Goal: Task Accomplishment & Management: Use online tool/utility

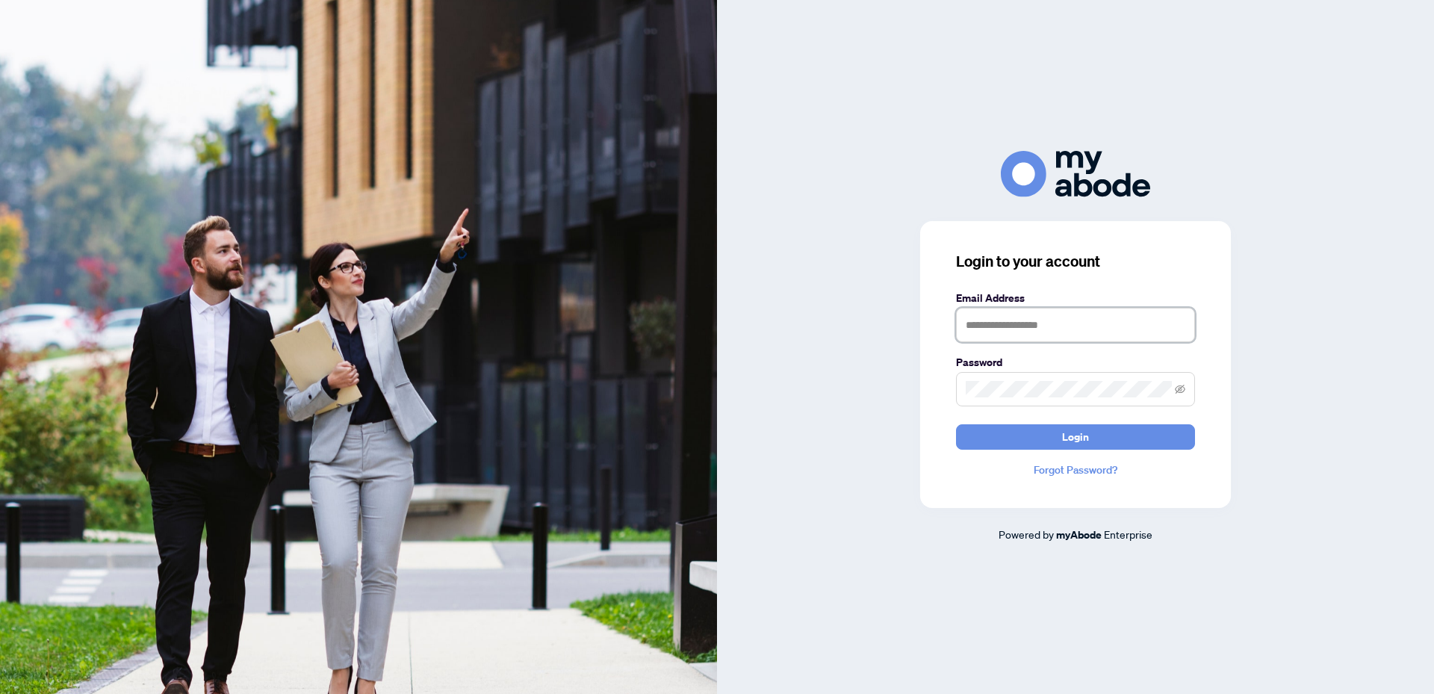
click at [1022, 311] on input "text" at bounding box center [1075, 325] width 239 height 34
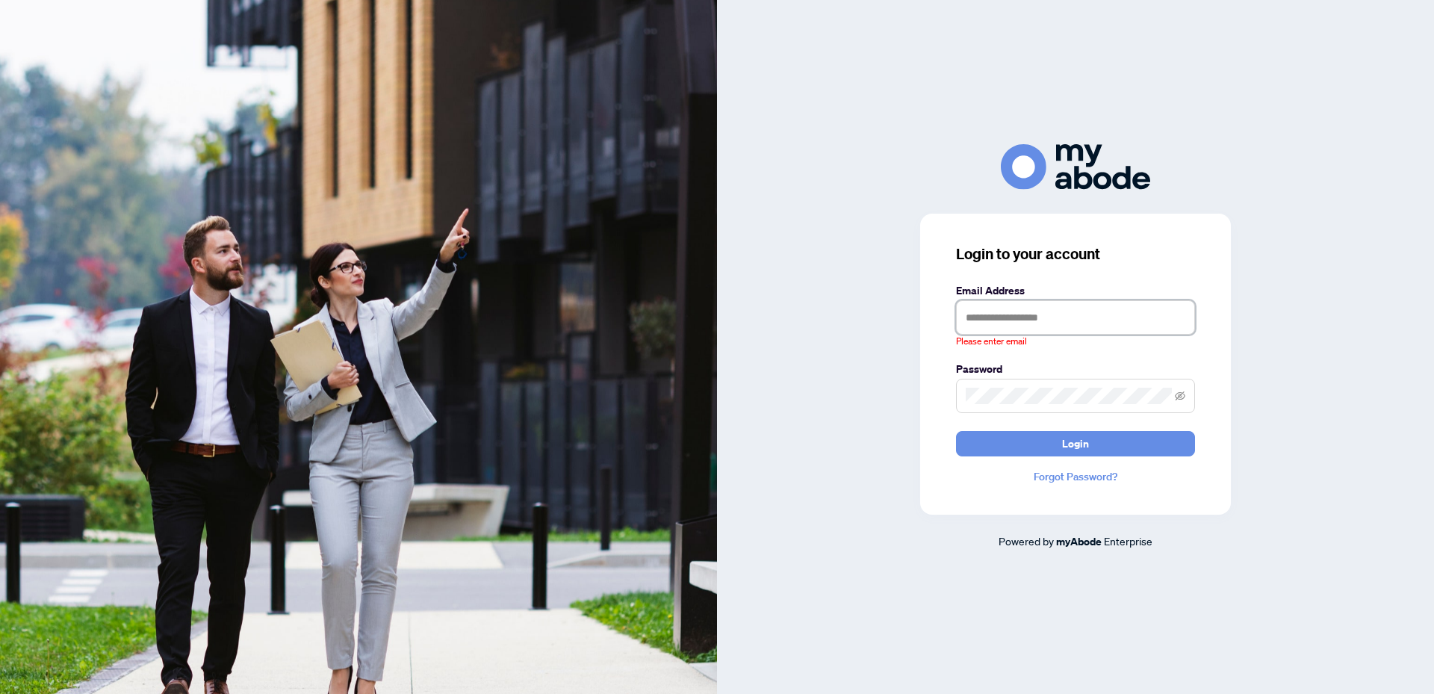
type input "**********"
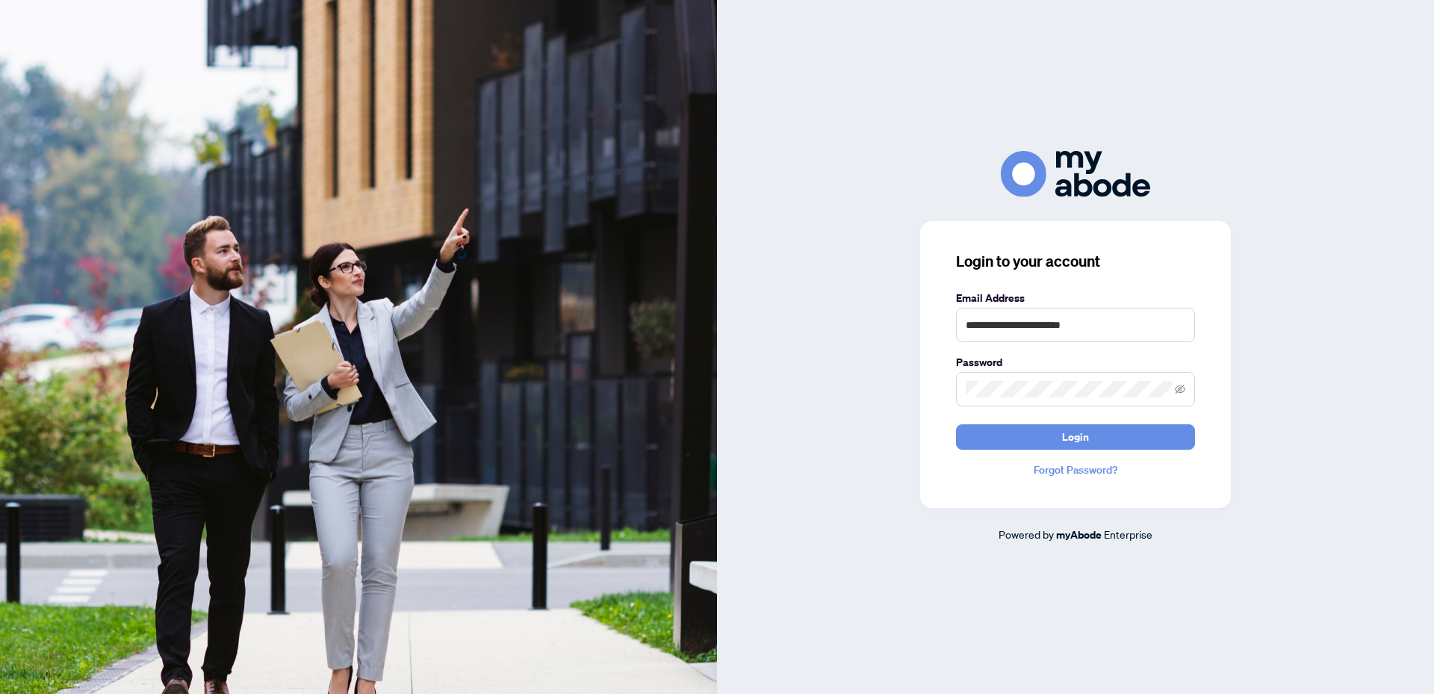
click at [1093, 435] on button "Login" at bounding box center [1075, 436] width 239 height 25
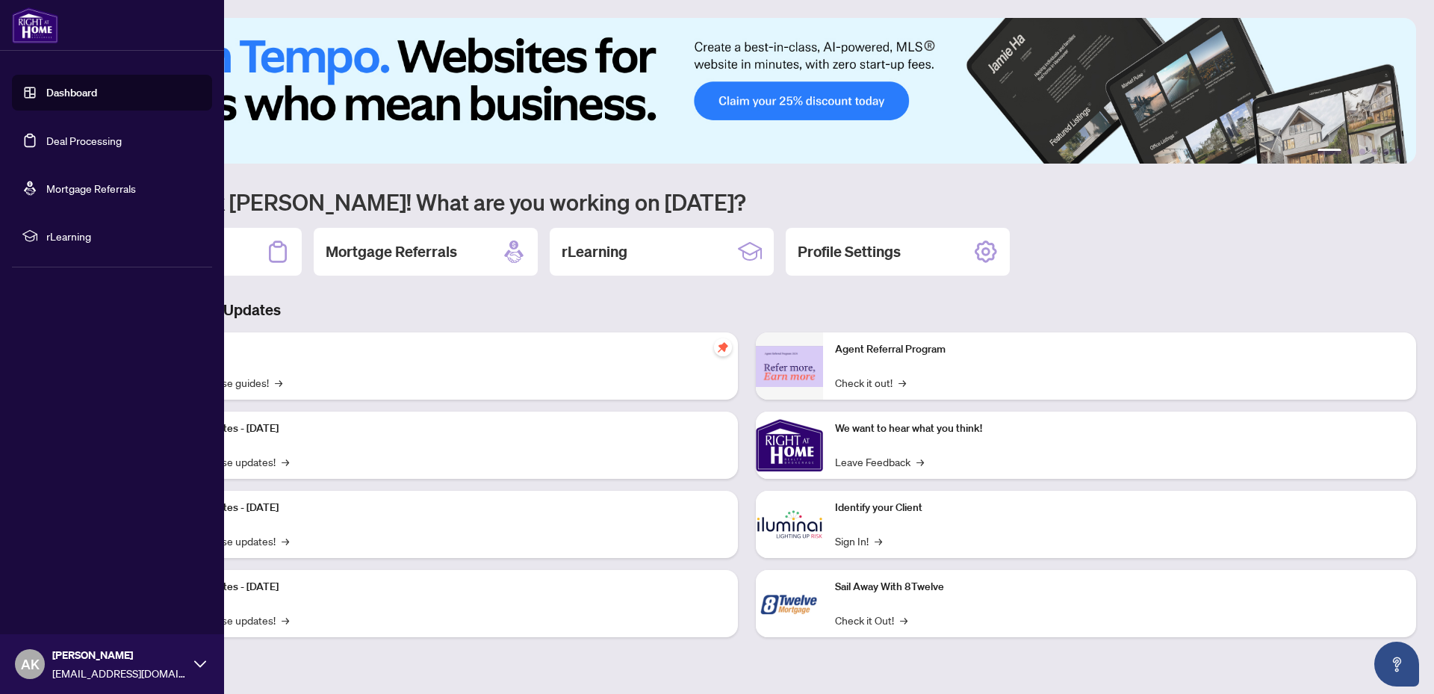
click at [67, 134] on link "Deal Processing" at bounding box center [83, 140] width 75 height 13
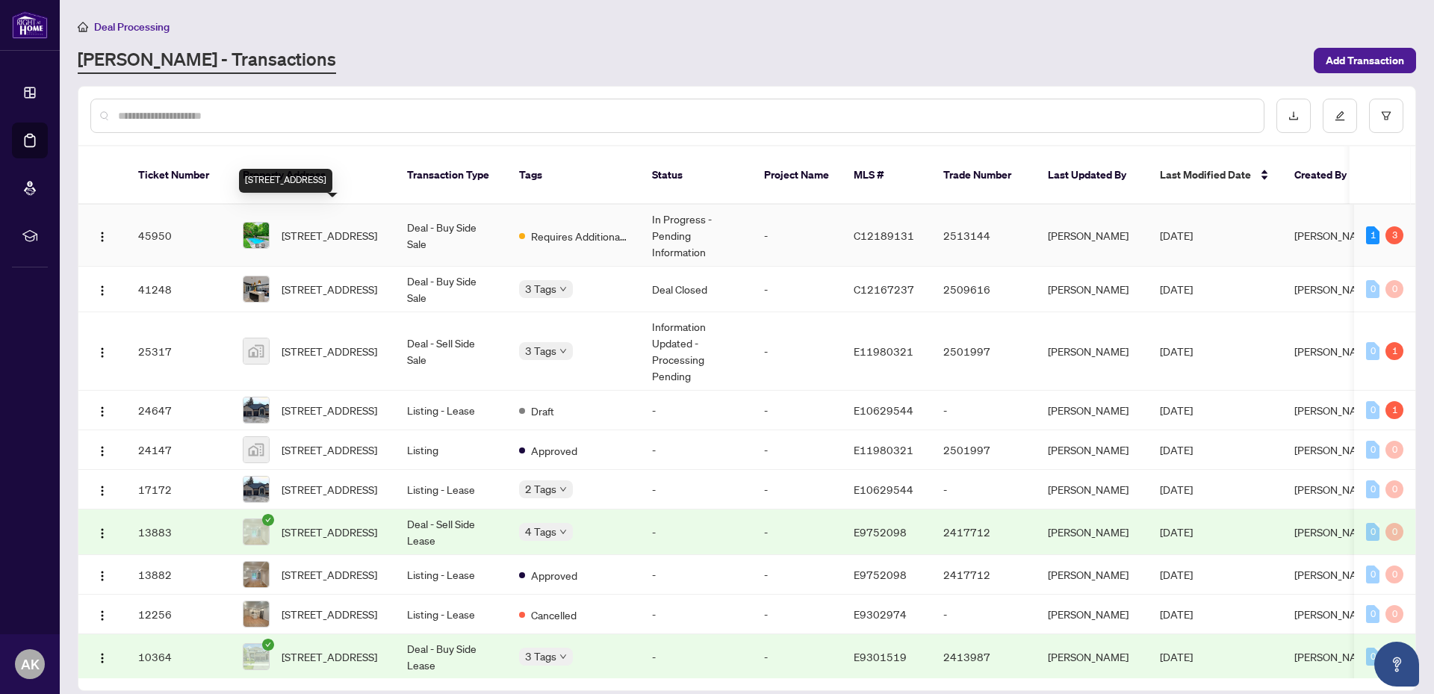
click at [323, 227] on span "34 Killdeer Cres, Toronto, Ontario M4G 2W8, Canada" at bounding box center [330, 235] width 96 height 16
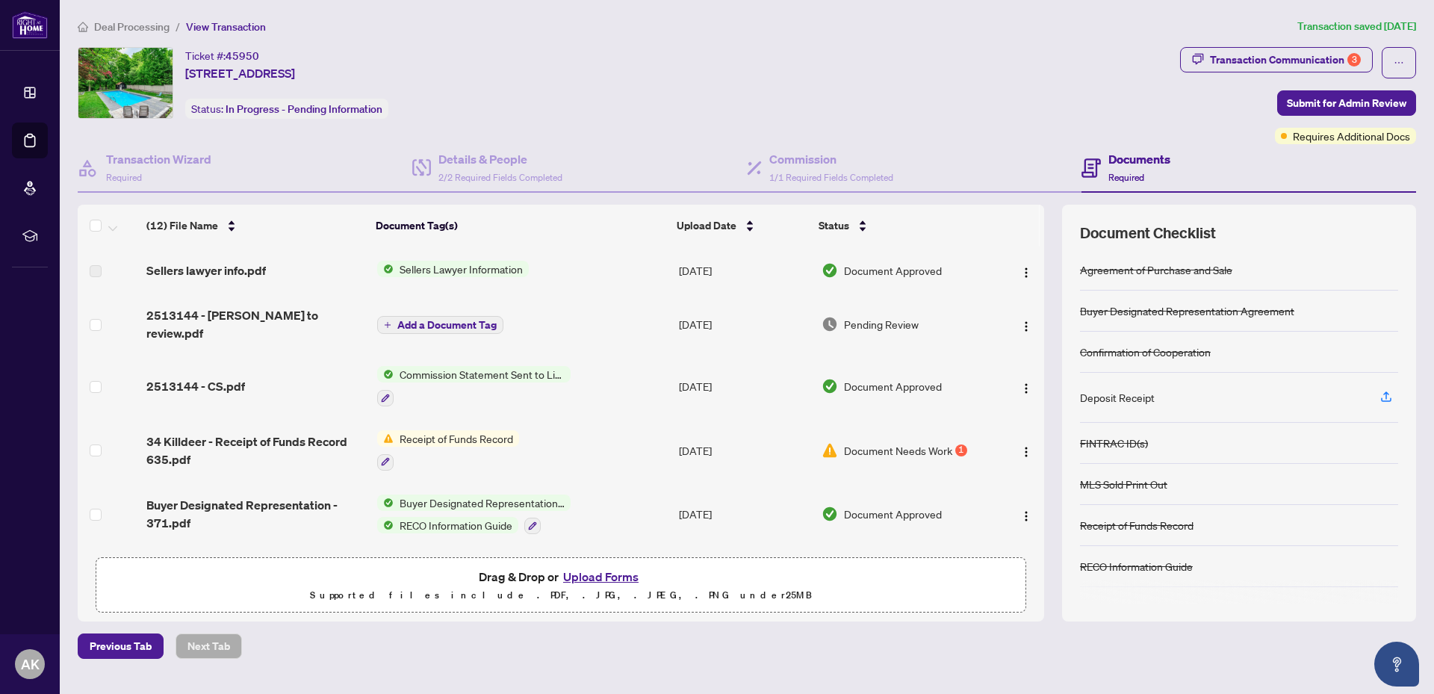
click at [1270, 54] on div "Transaction Communication 3" at bounding box center [1285, 60] width 151 height 24
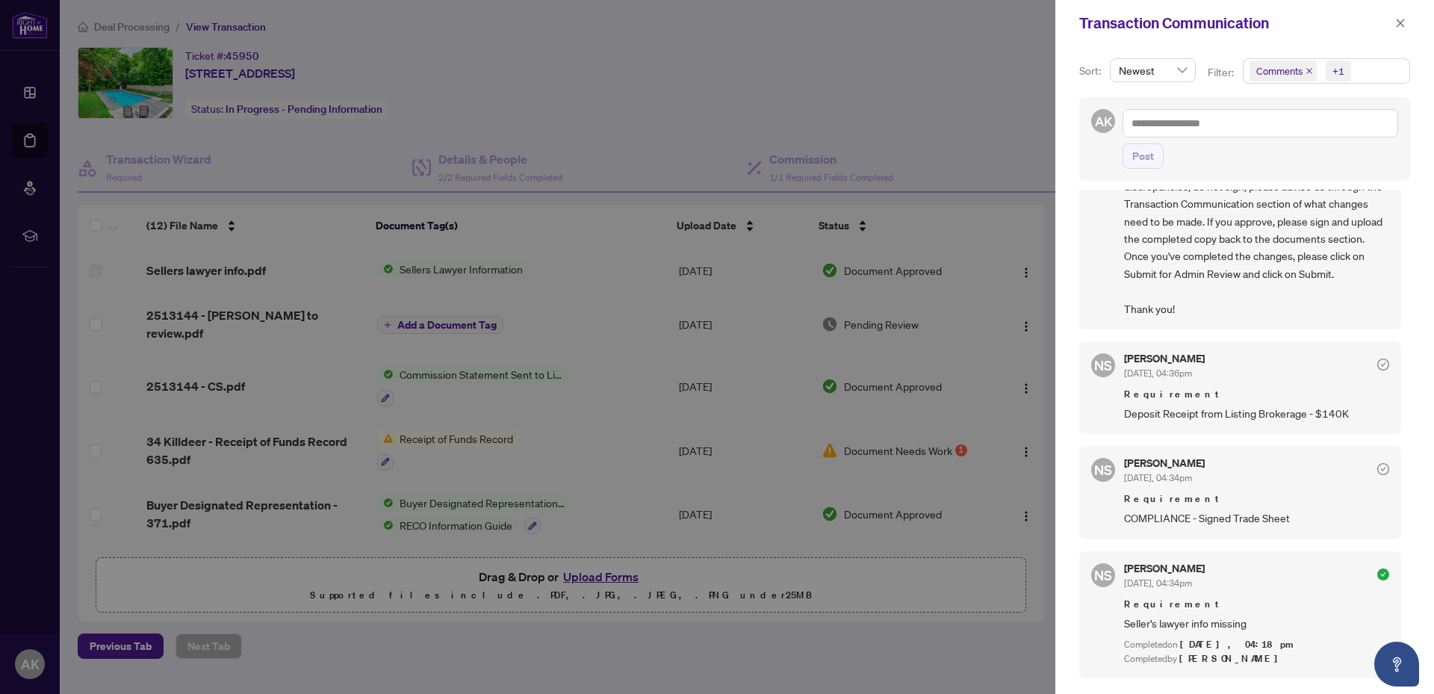
scroll to position [149, 0]
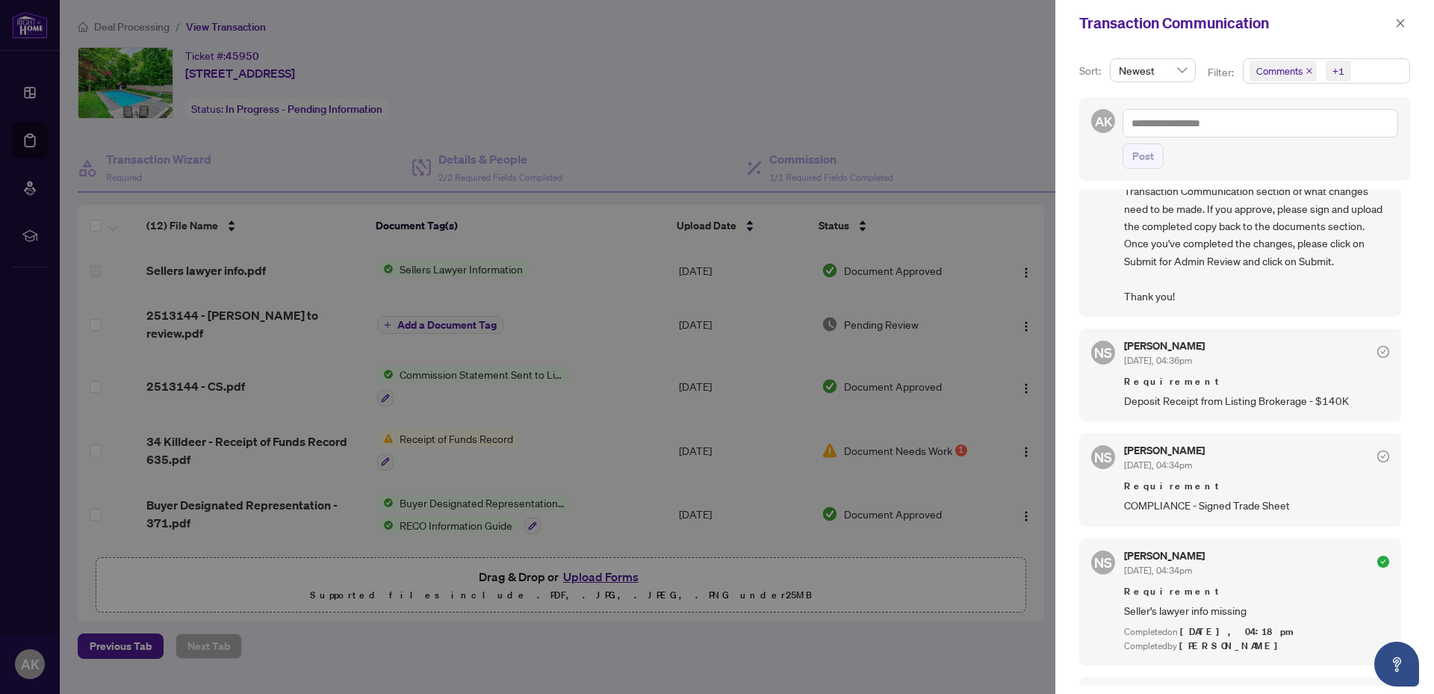
click at [1186, 406] on span "Deposit Receipt from Listing Brokerage - $140K" at bounding box center [1256, 400] width 265 height 17
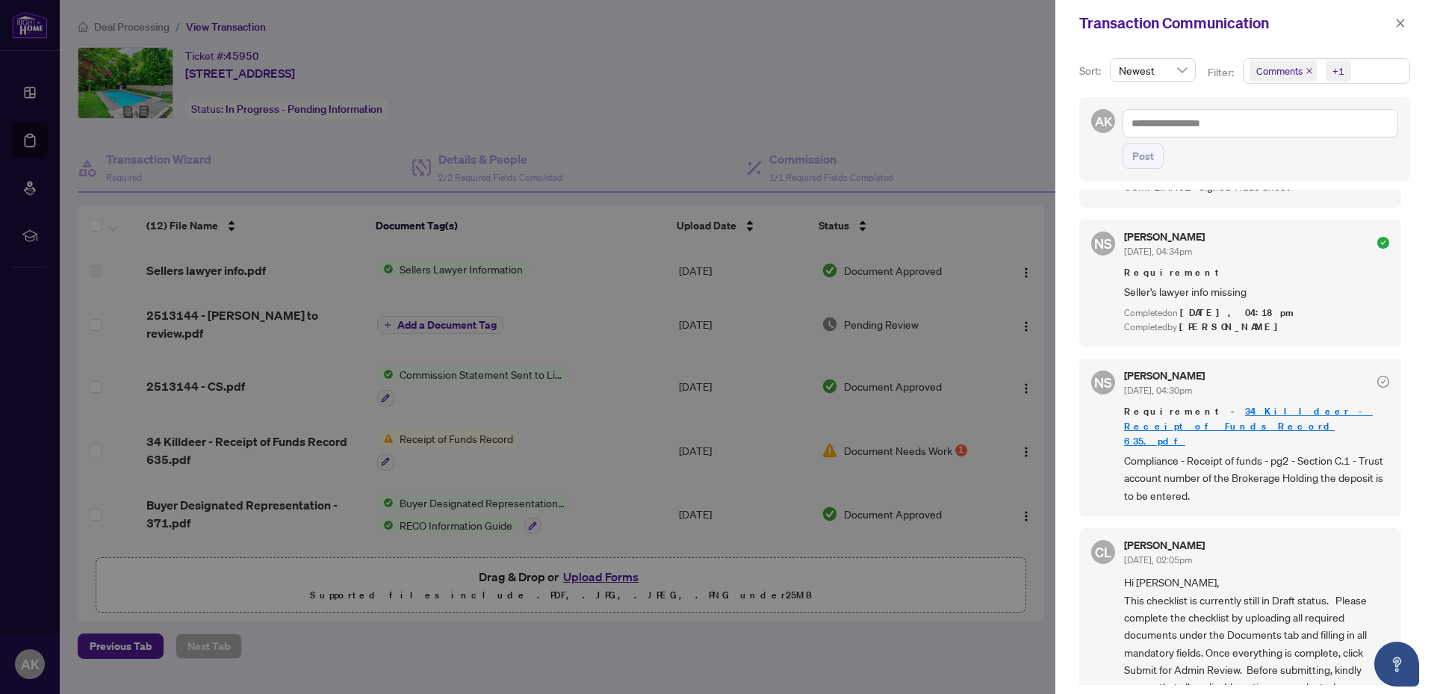
scroll to position [523, 0]
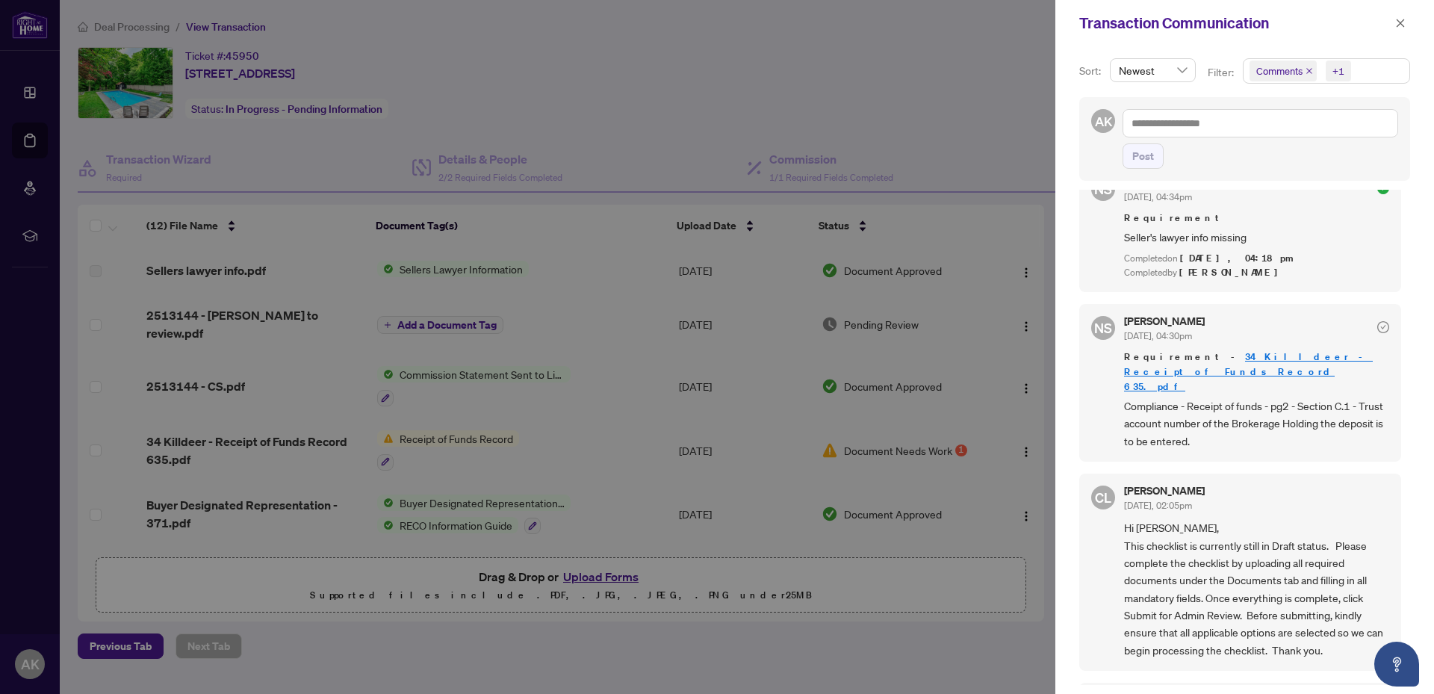
click at [637, 99] on div at bounding box center [717, 347] width 1434 height 694
click at [1398, 24] on icon "close" at bounding box center [1400, 23] width 10 height 10
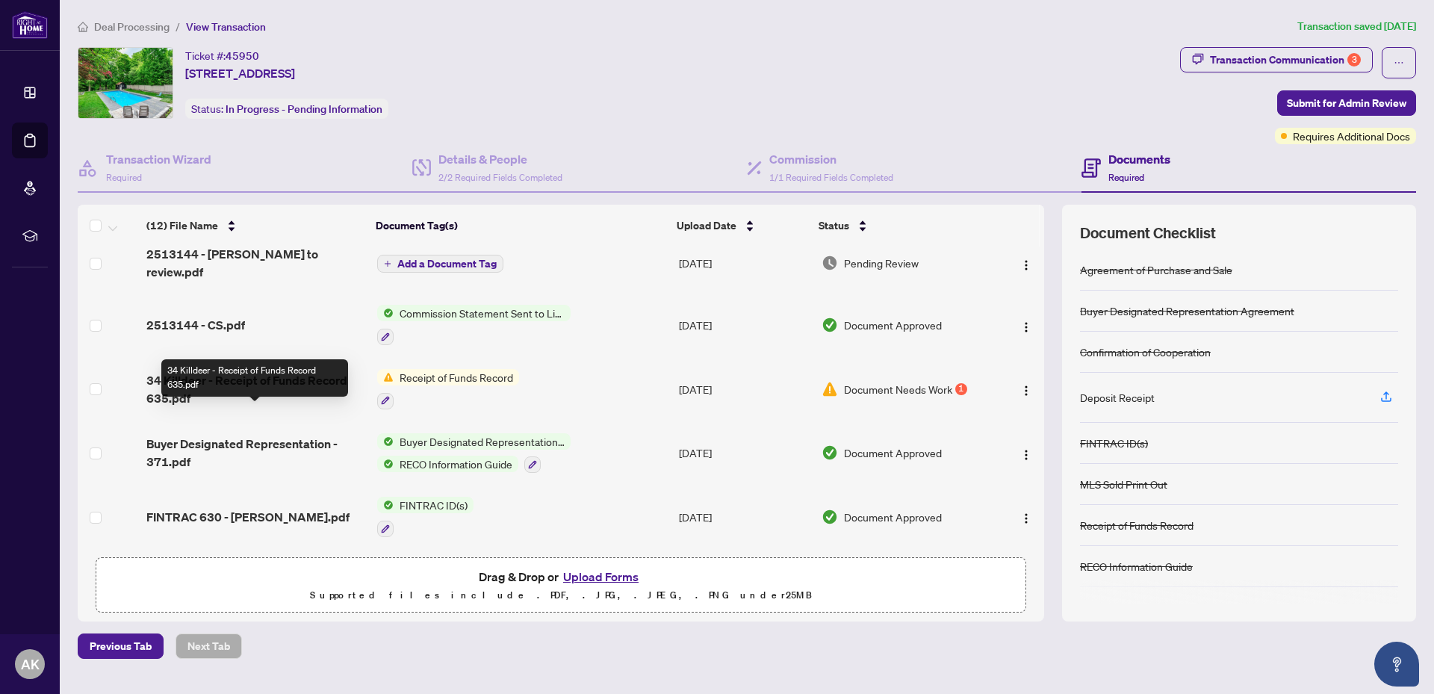
scroll to position [0, 0]
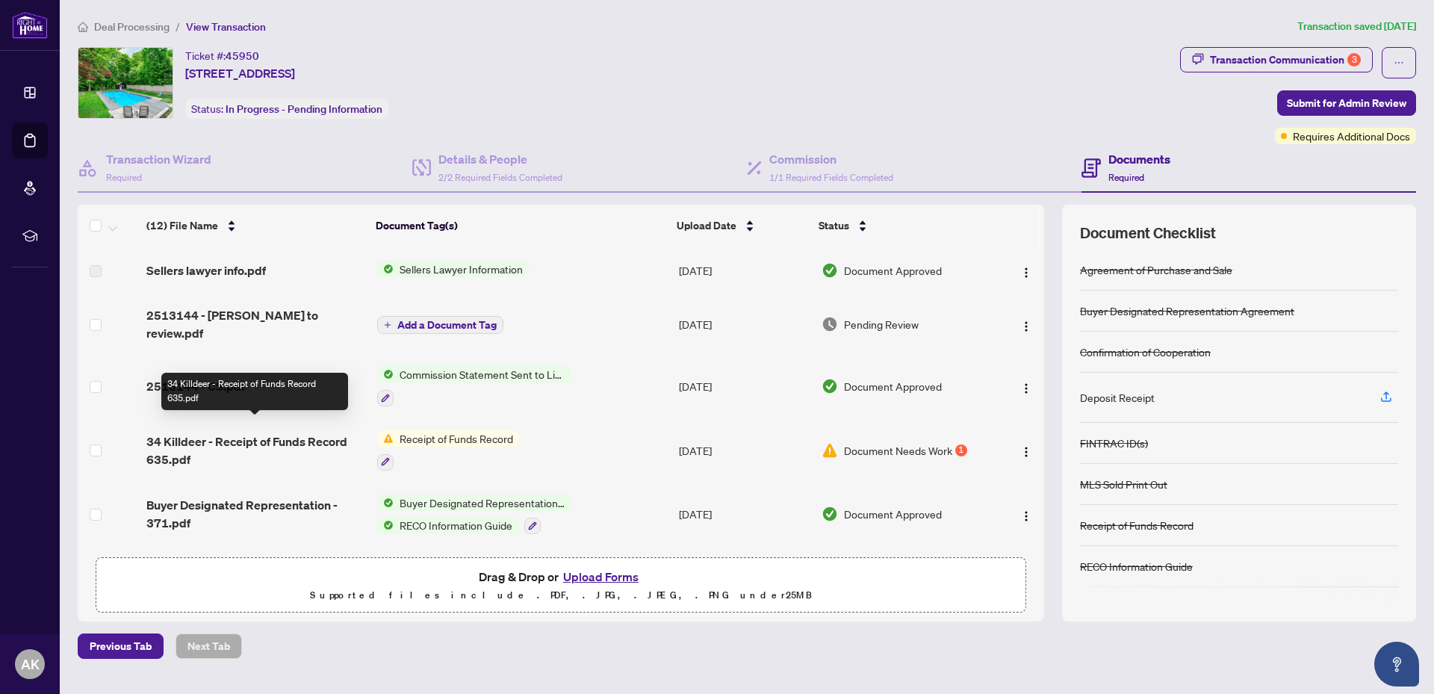
click at [211, 432] on span "34 Killdeer - Receipt of Funds Record 635.pdf" at bounding box center [255, 450] width 219 height 36
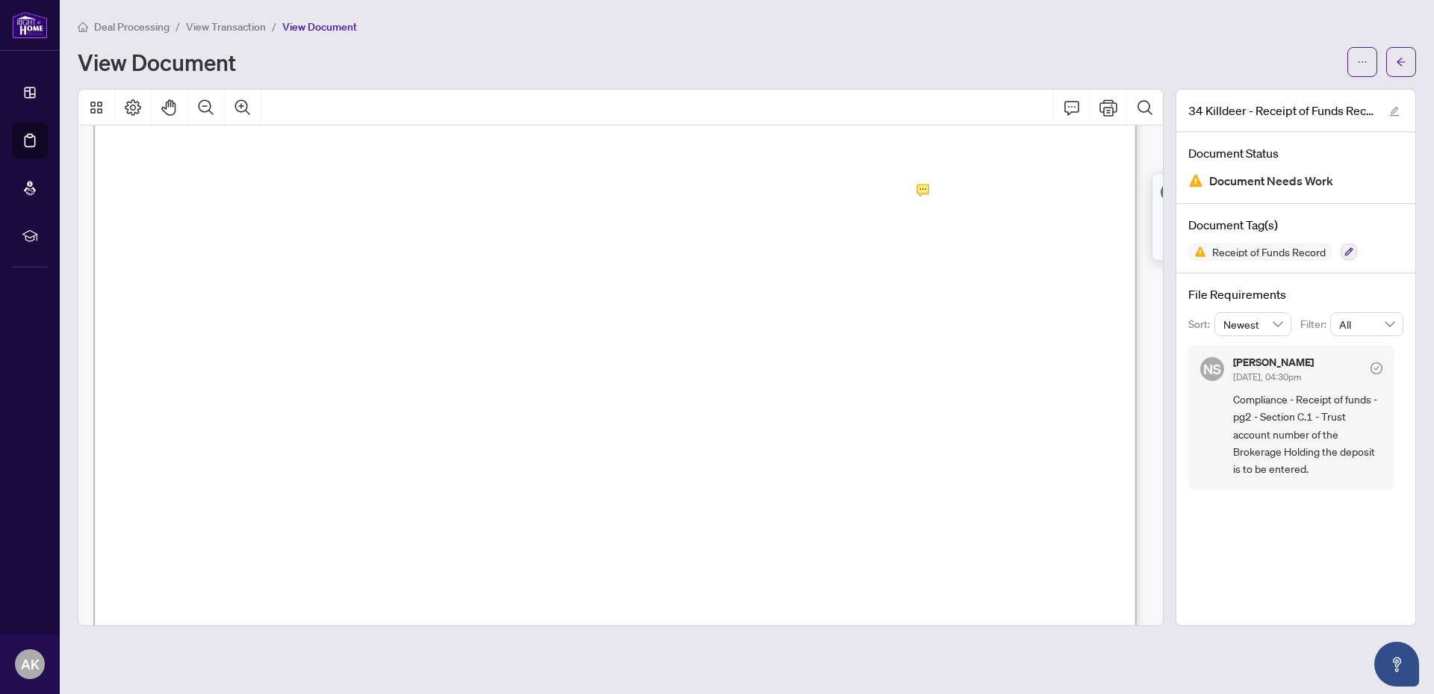
scroll to position [1568, 0]
click at [229, 25] on span "View Transaction" at bounding box center [226, 26] width 80 height 13
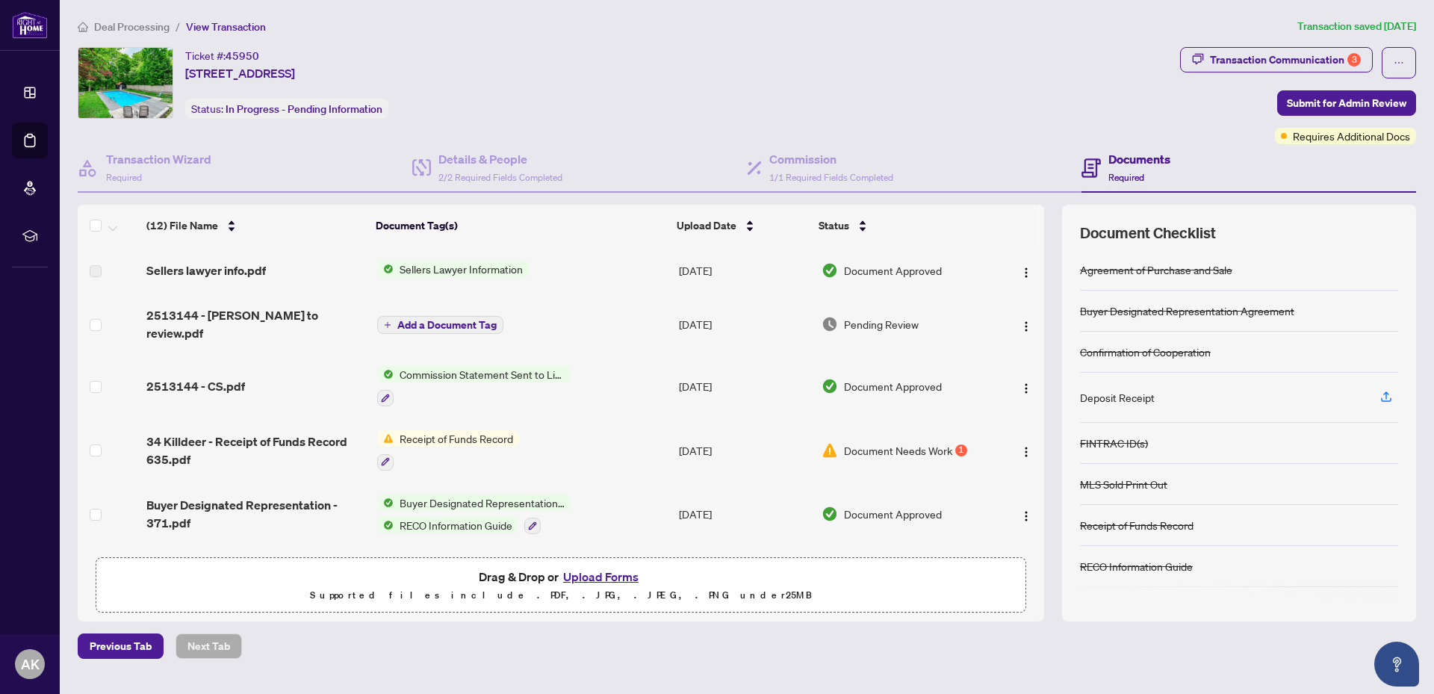
click at [1239, 64] on div "Transaction Communication 3" at bounding box center [1285, 60] width 151 height 24
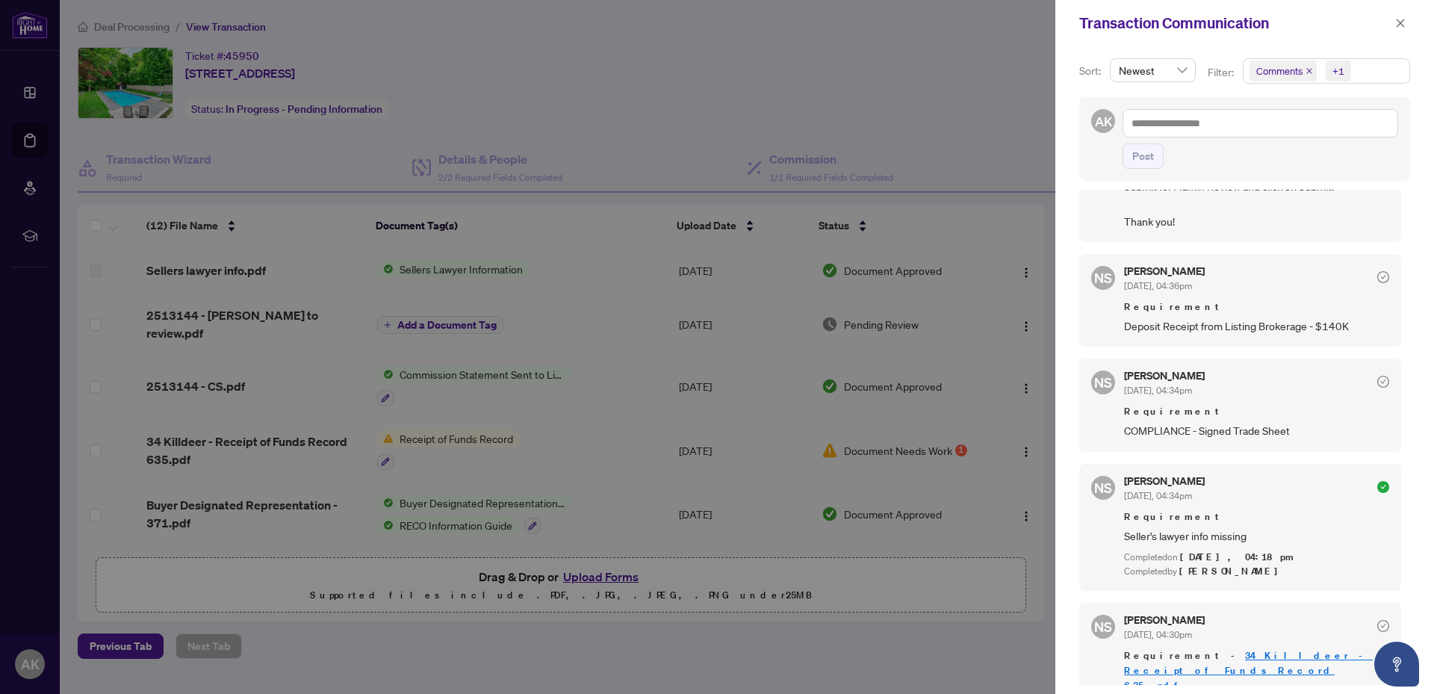
scroll to position [373, 0]
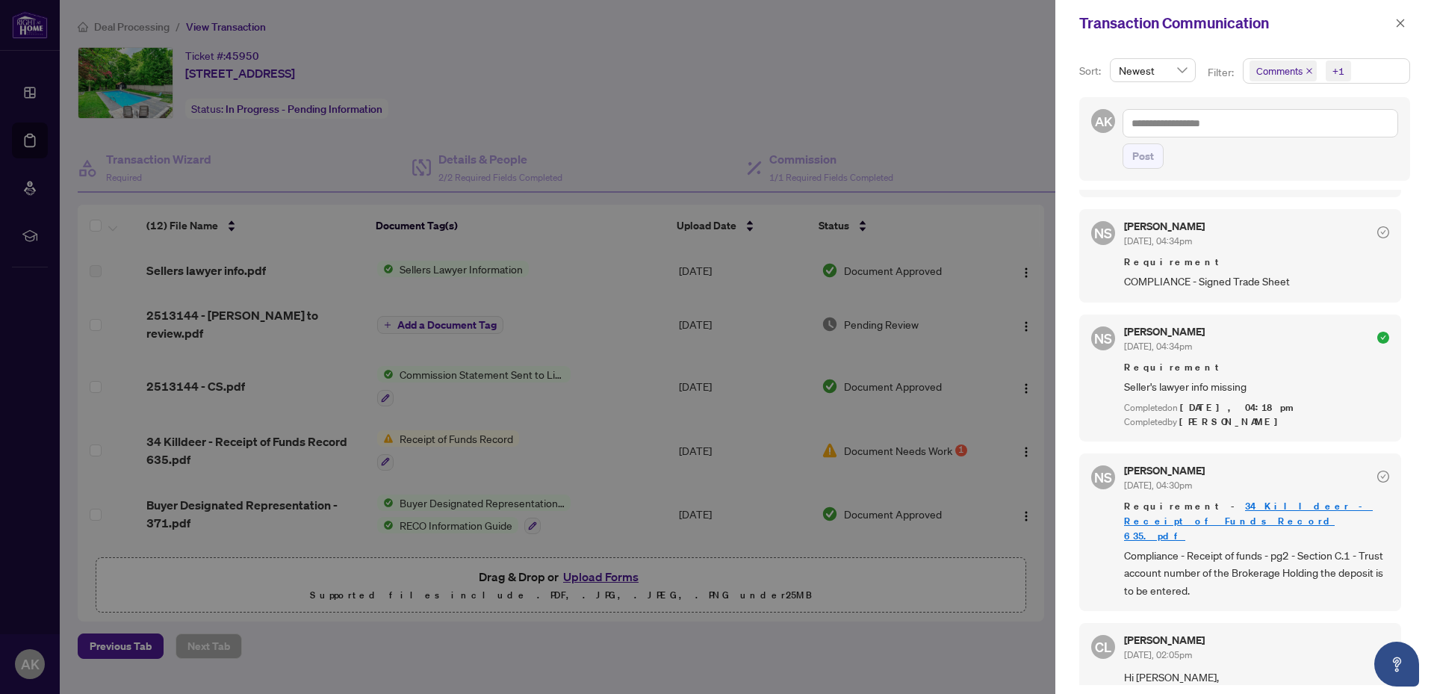
click at [1183, 279] on span "COMPLIANCE - Signed Trade Sheet" at bounding box center [1256, 281] width 265 height 17
click at [730, 90] on div at bounding box center [717, 347] width 1434 height 694
click at [626, 72] on div at bounding box center [717, 347] width 1434 height 694
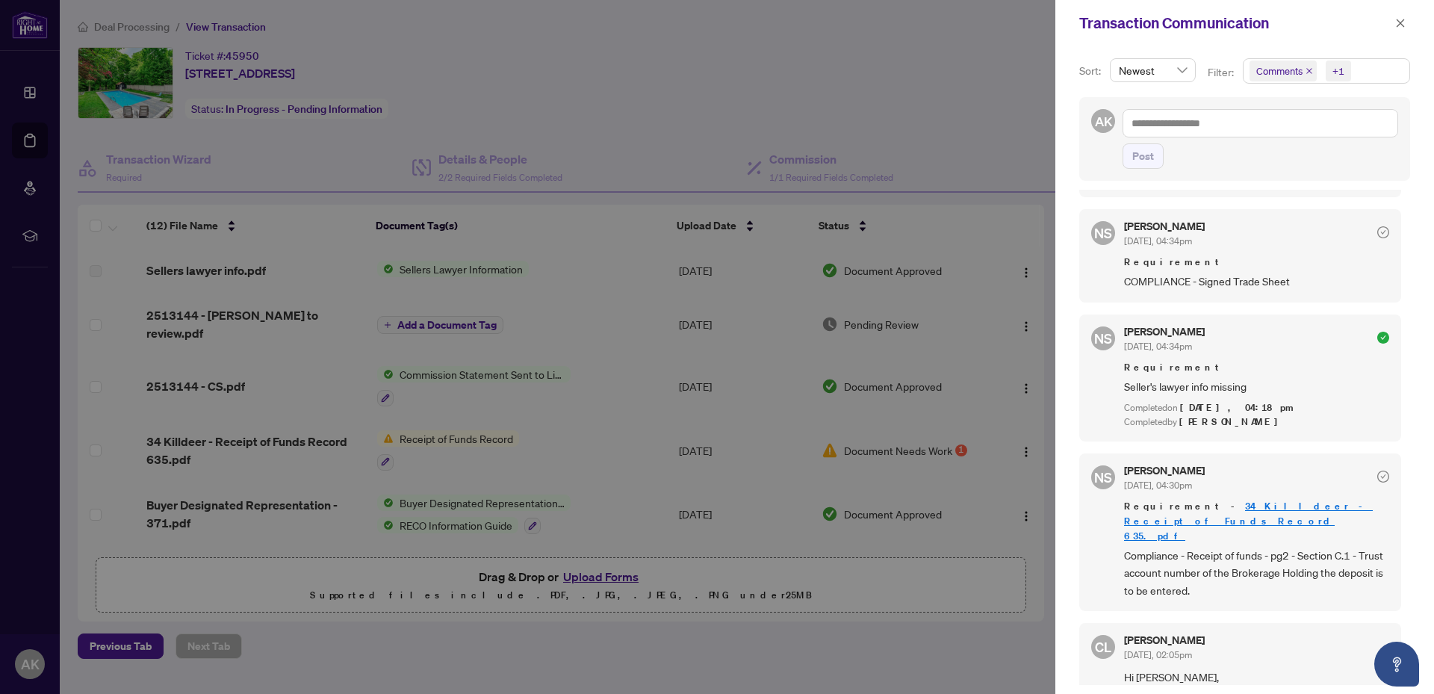
click at [1402, 22] on icon "close" at bounding box center [1401, 23] width 8 height 8
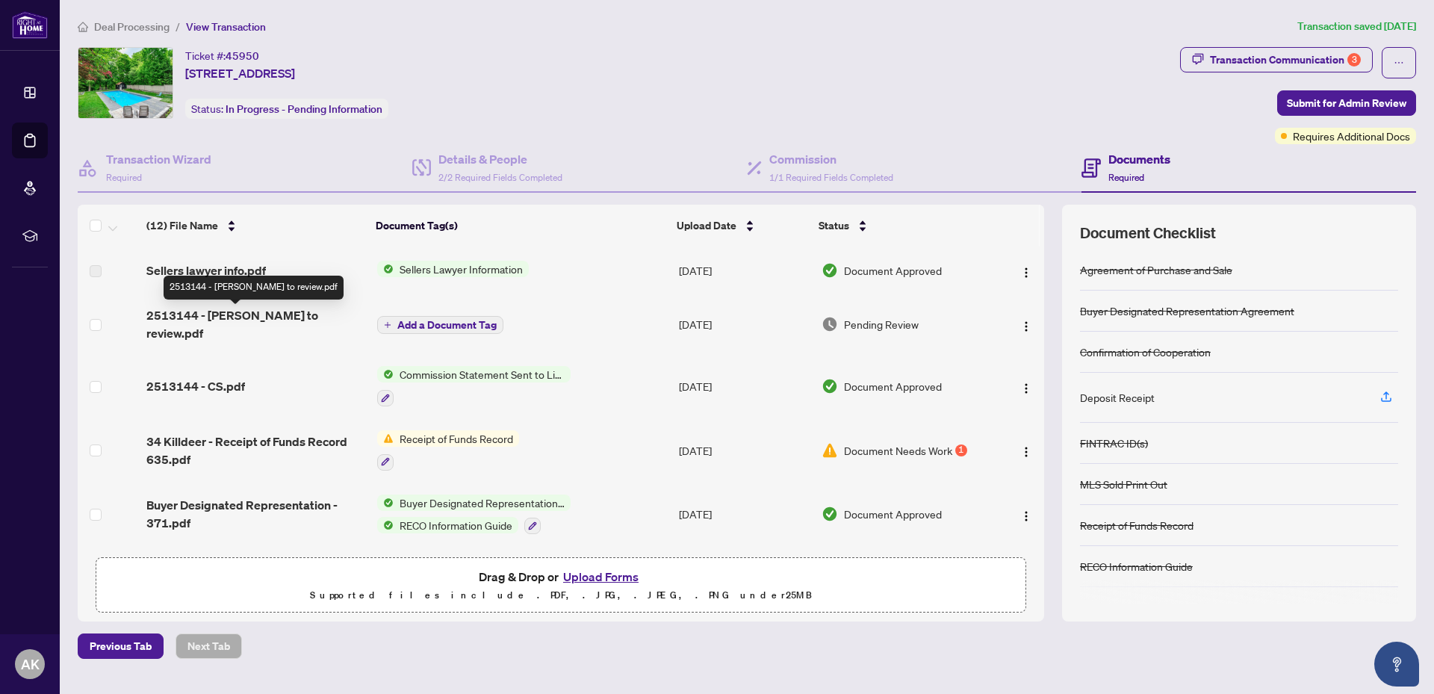
click at [276, 311] on span "2513144 - TS Amin to review.pdf" at bounding box center [255, 324] width 219 height 36
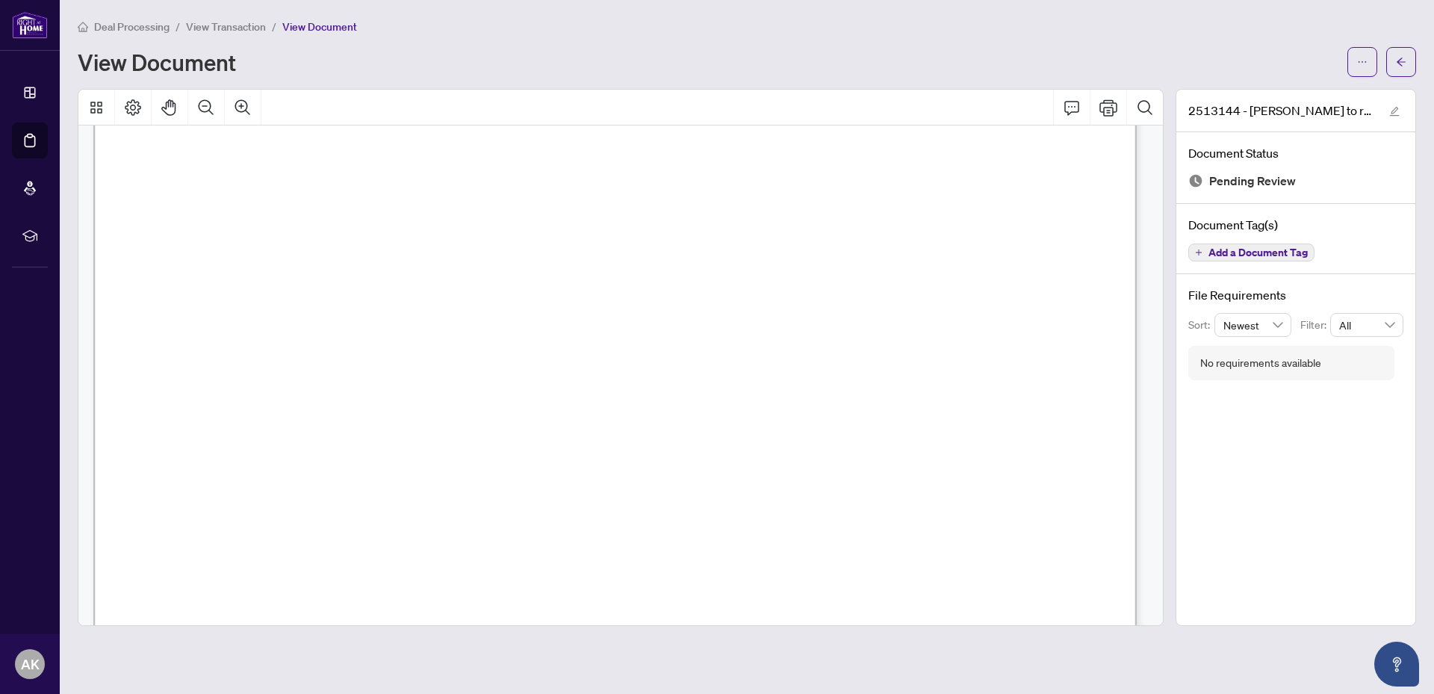
scroll to position [672, 0]
